Goal: Find specific page/section: Find specific page/section

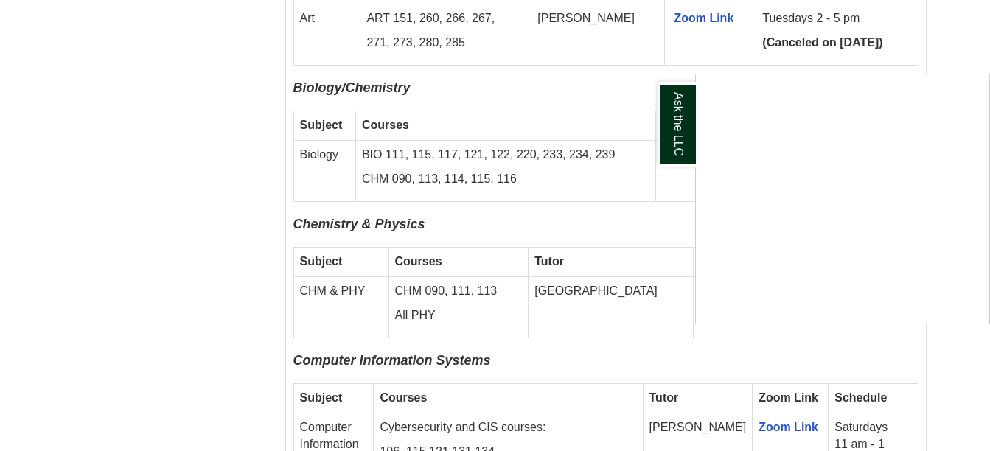
scroll to position [1493, 0]
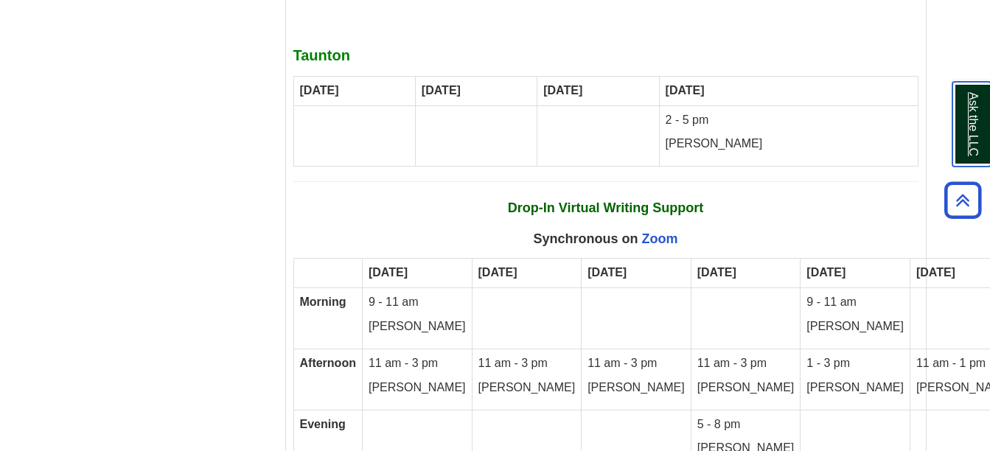
scroll to position [8252, 0]
click at [655, 231] on link "Zoom" at bounding box center [660, 238] width 36 height 15
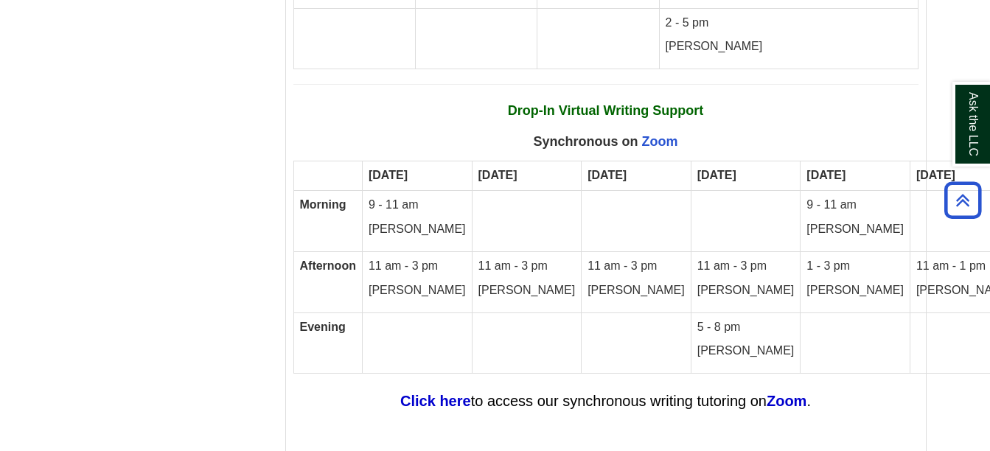
scroll to position [8351, 0]
